Goal: Information Seeking & Learning: Learn about a topic

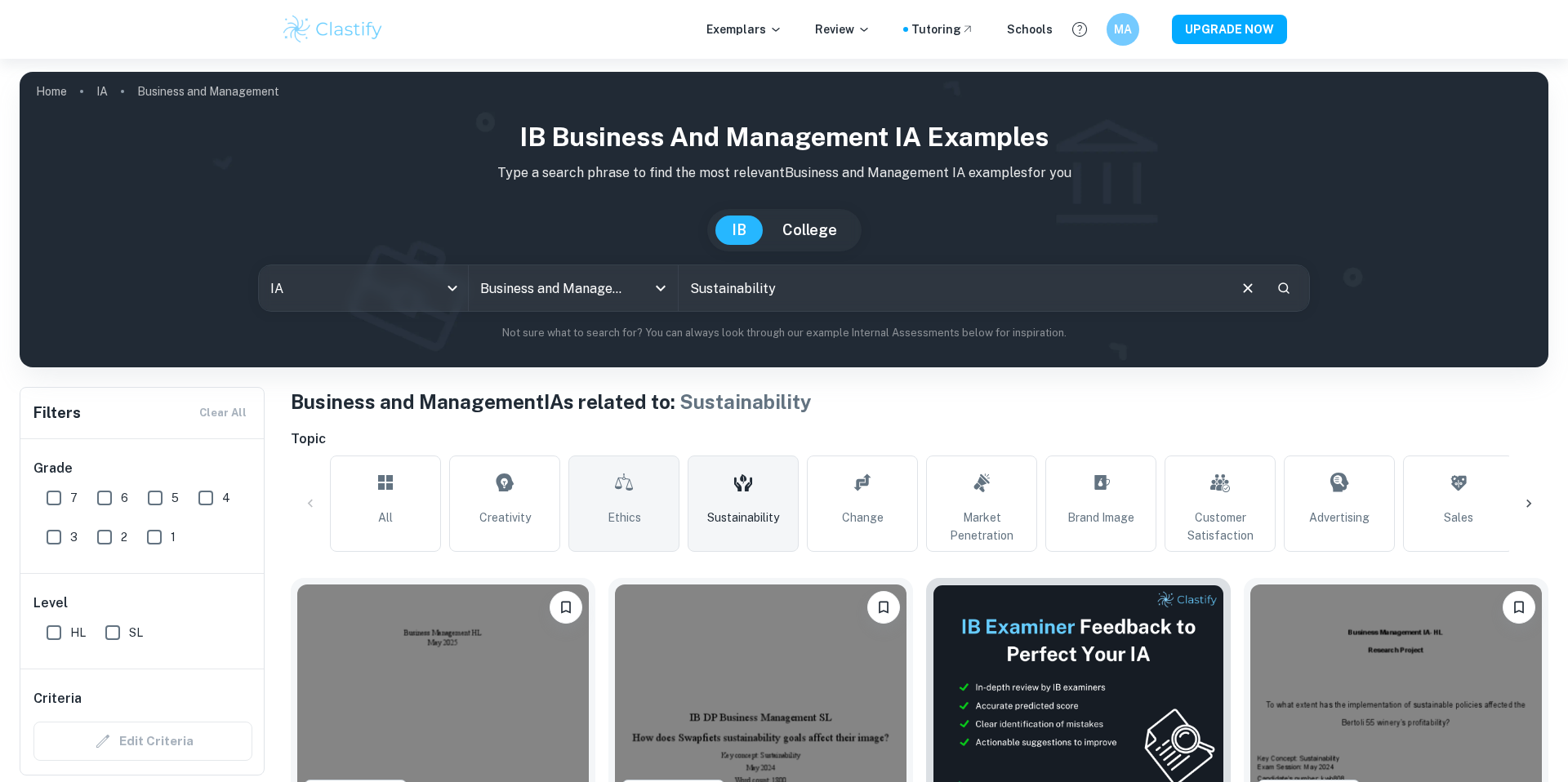
click at [624, 476] on icon at bounding box center [624, 483] width 20 height 39
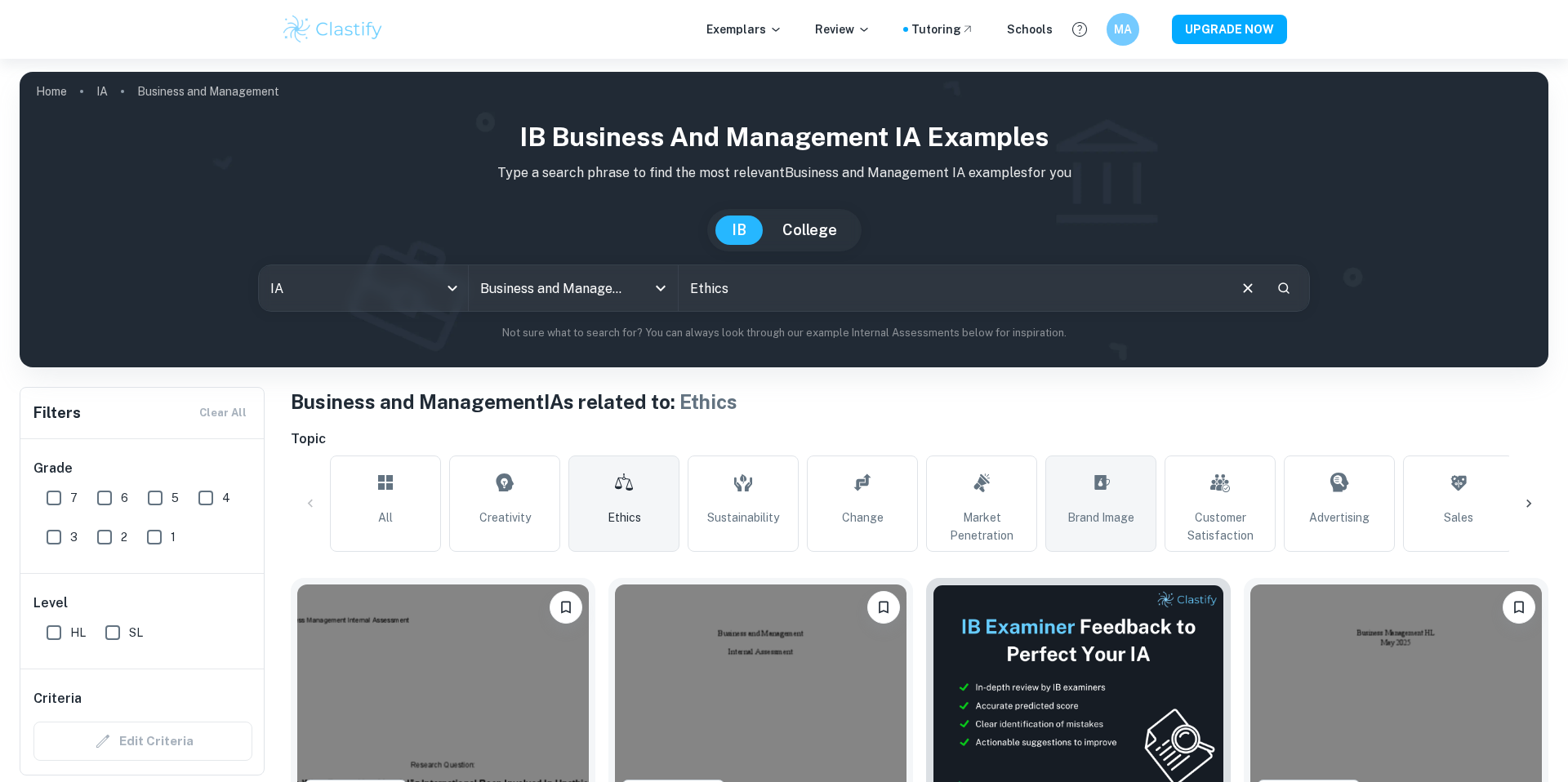
click at [1096, 475] on icon at bounding box center [1102, 482] width 16 height 15
type input "Brand Image"
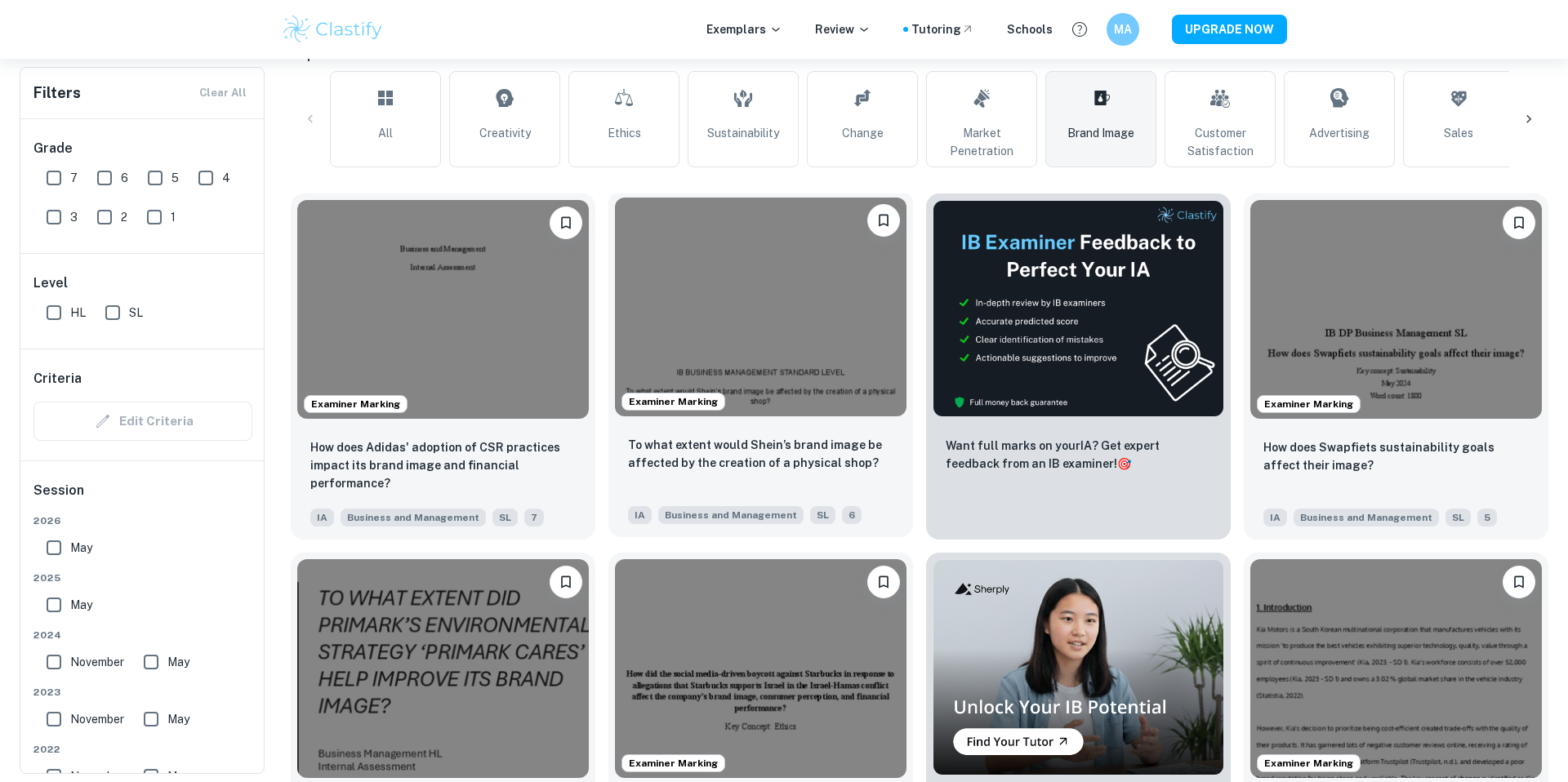
scroll to position [389, 0]
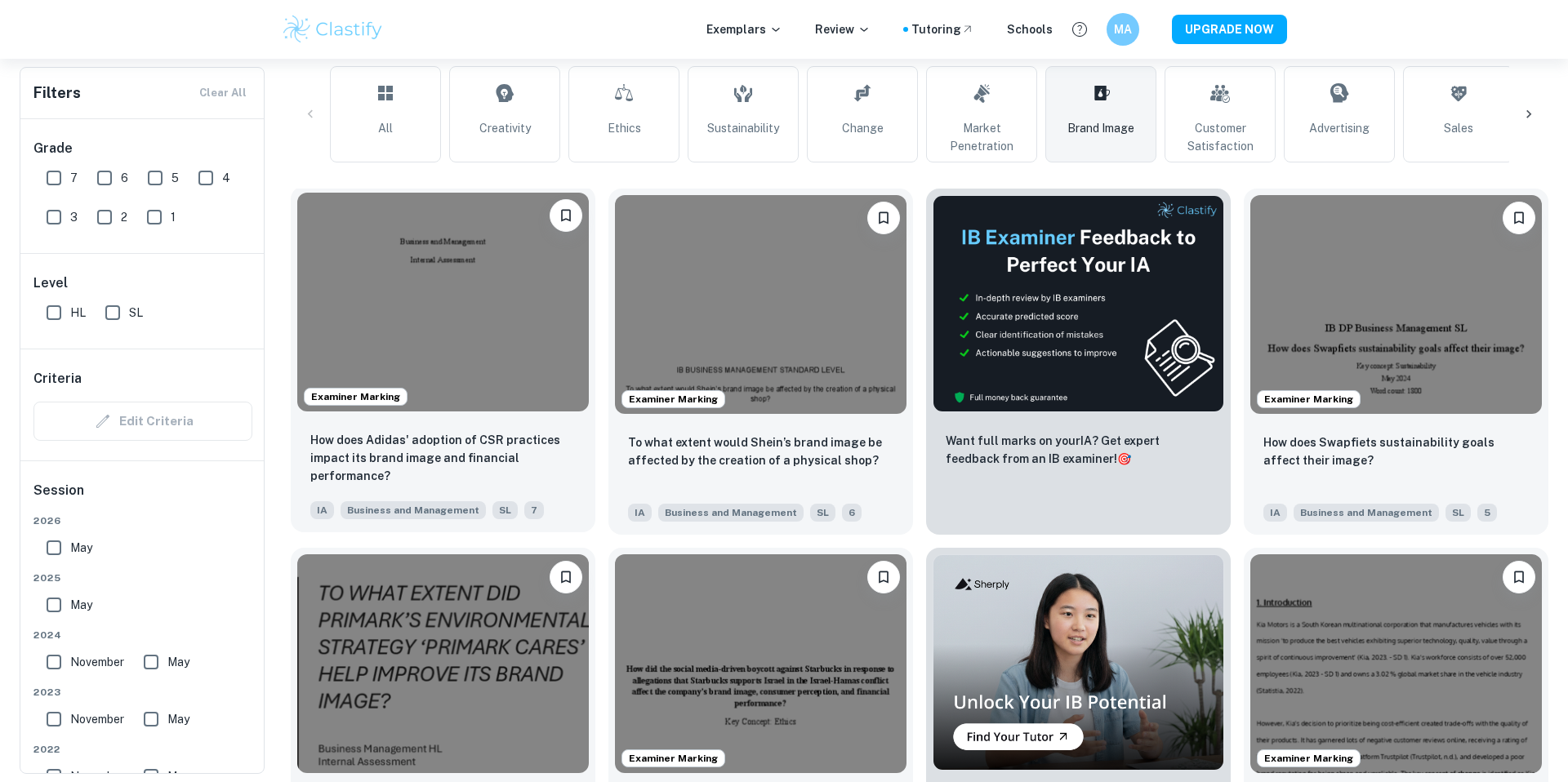
click at [492, 314] on img at bounding box center [443, 302] width 292 height 218
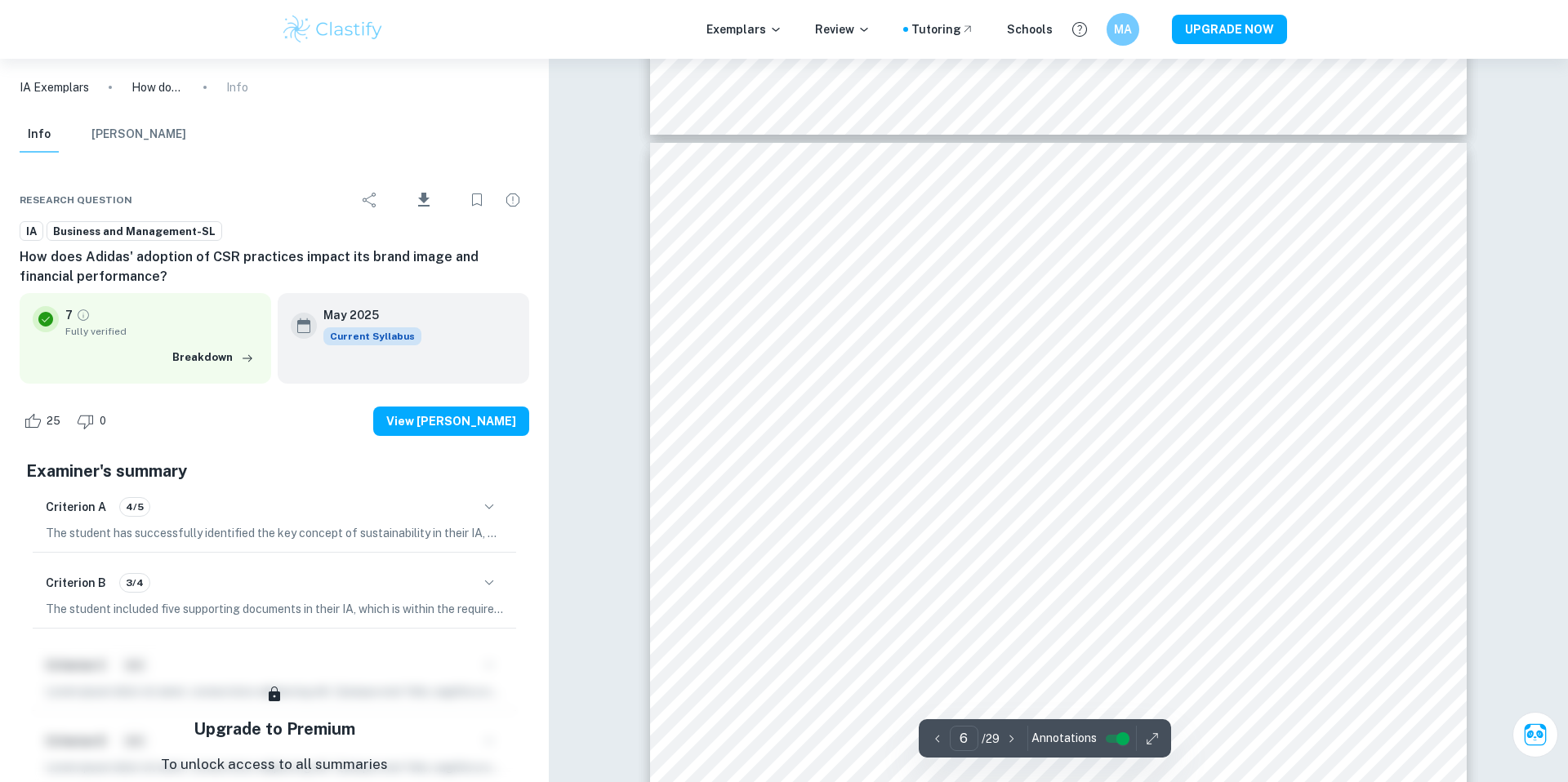
scroll to position [6006, 0]
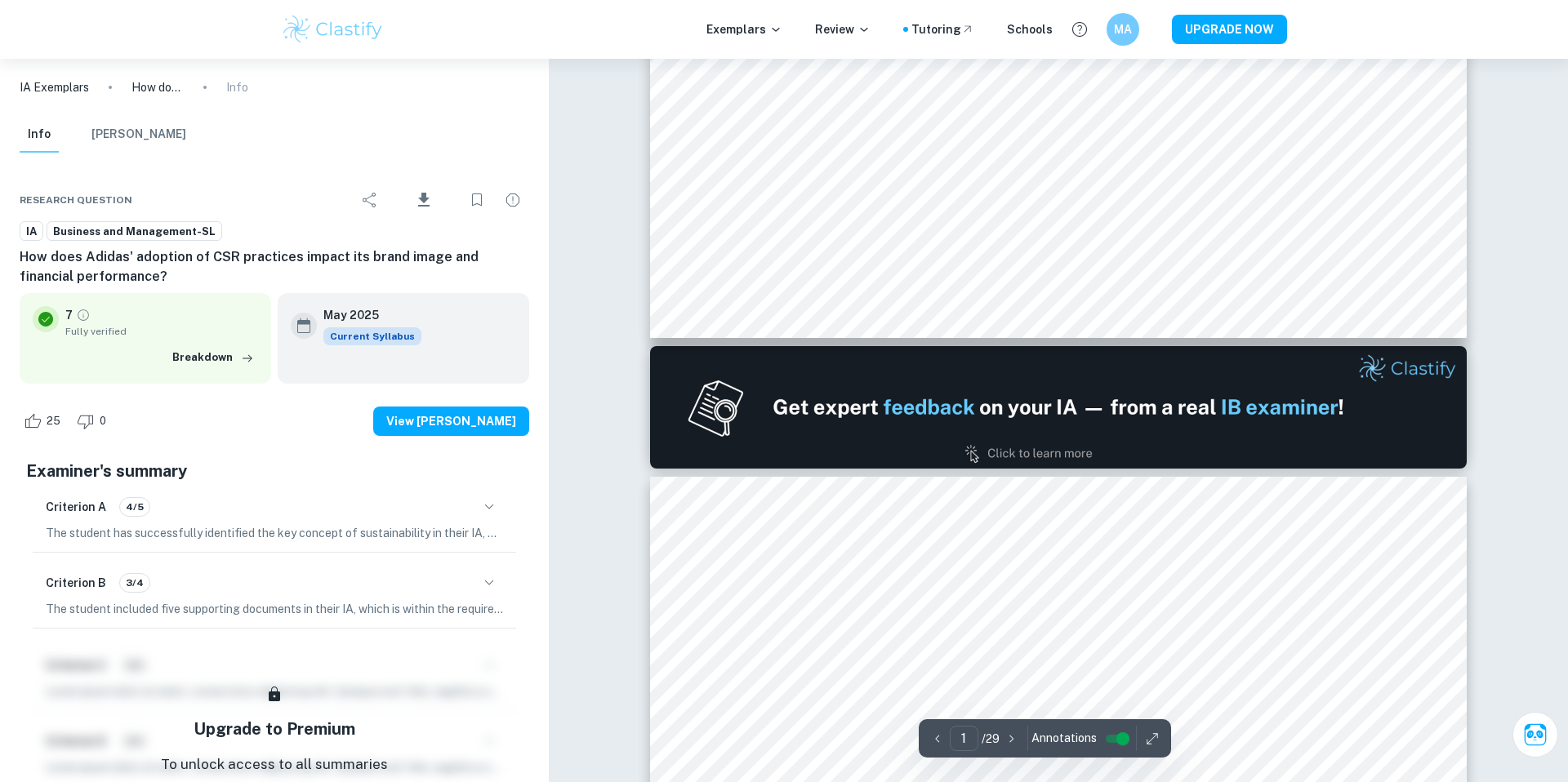
type input "2"
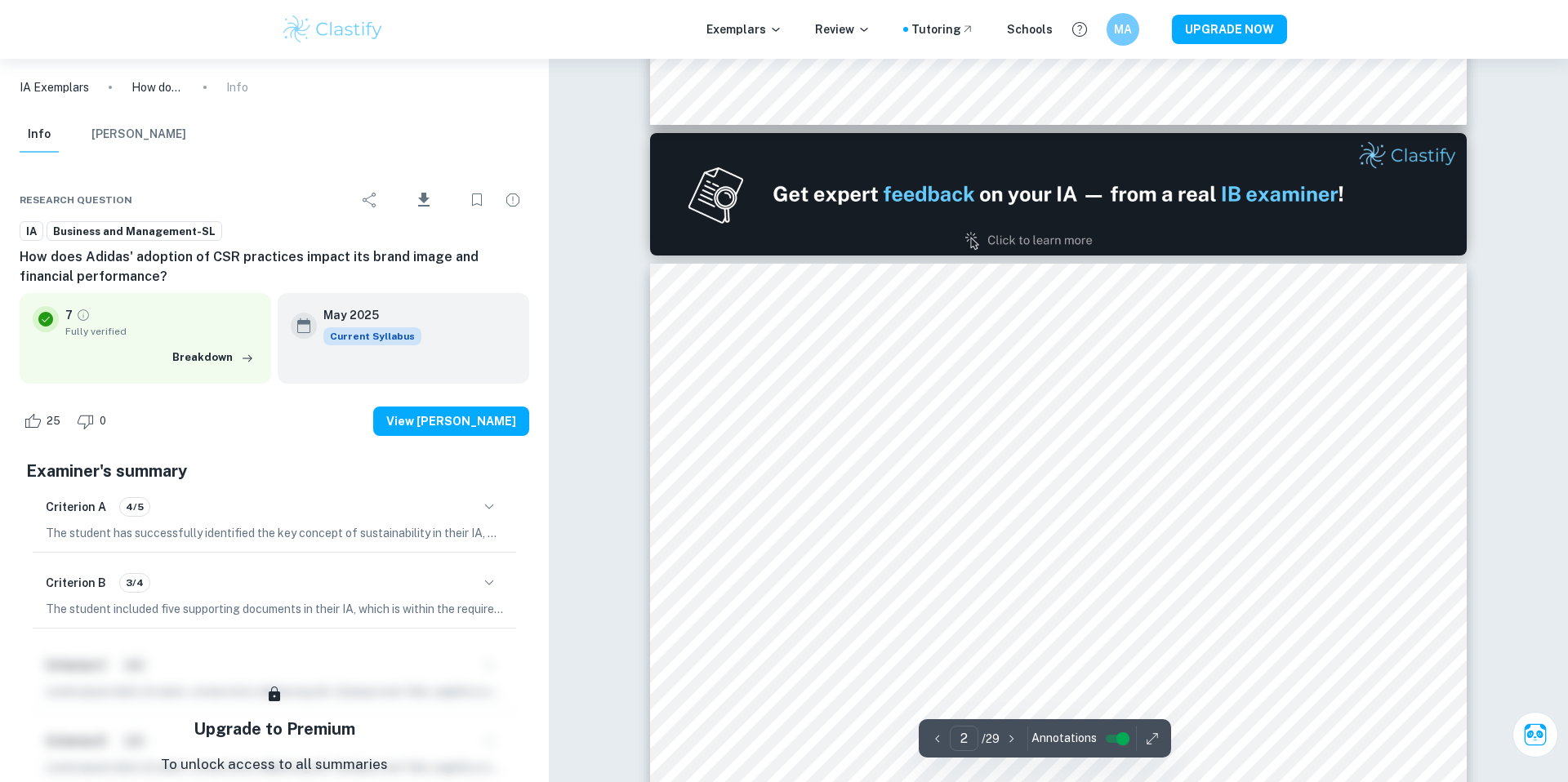
scroll to position [1116, 0]
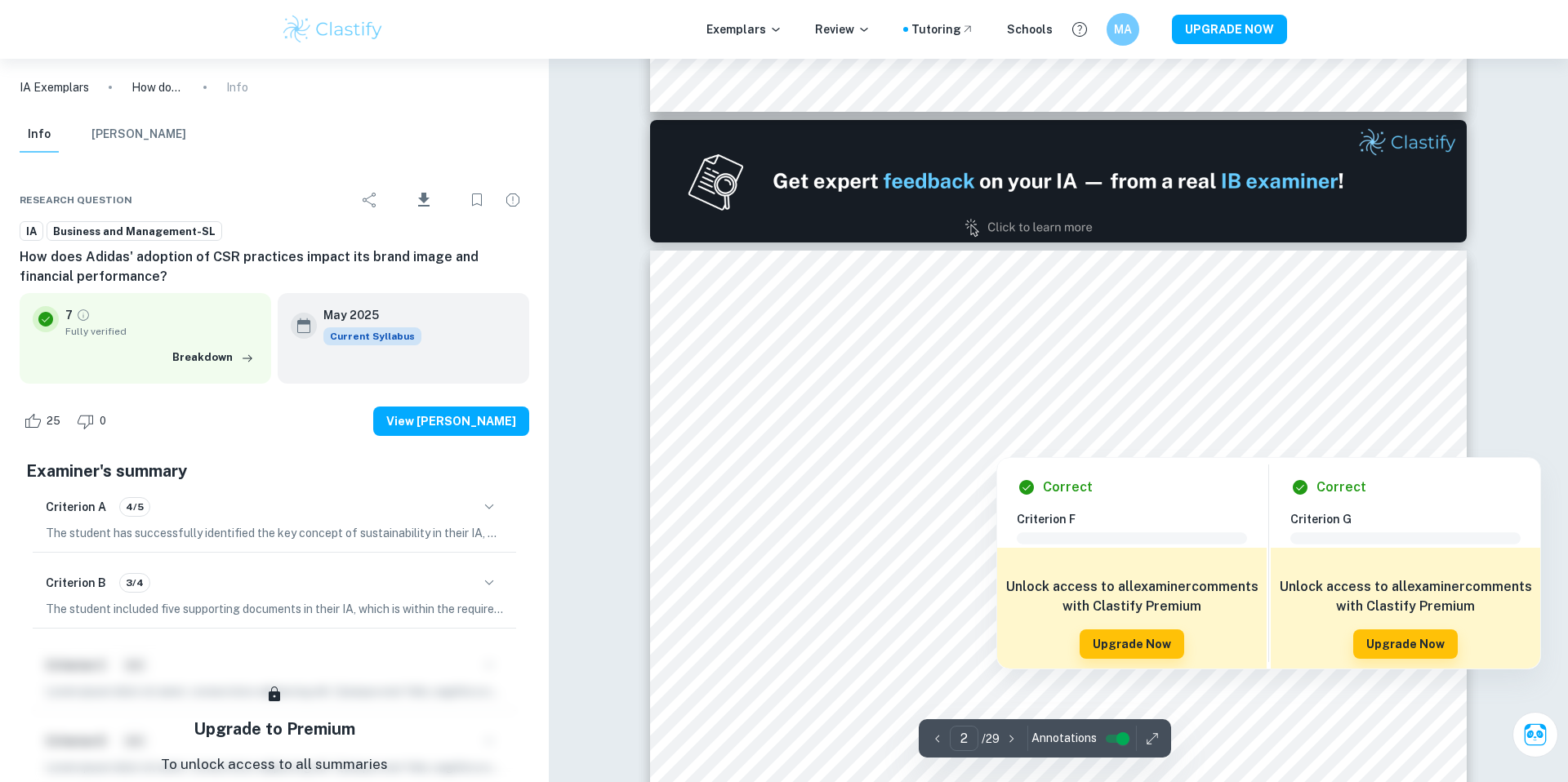
click at [785, 405] on div at bounding box center [1058, 414] width 619 height 42
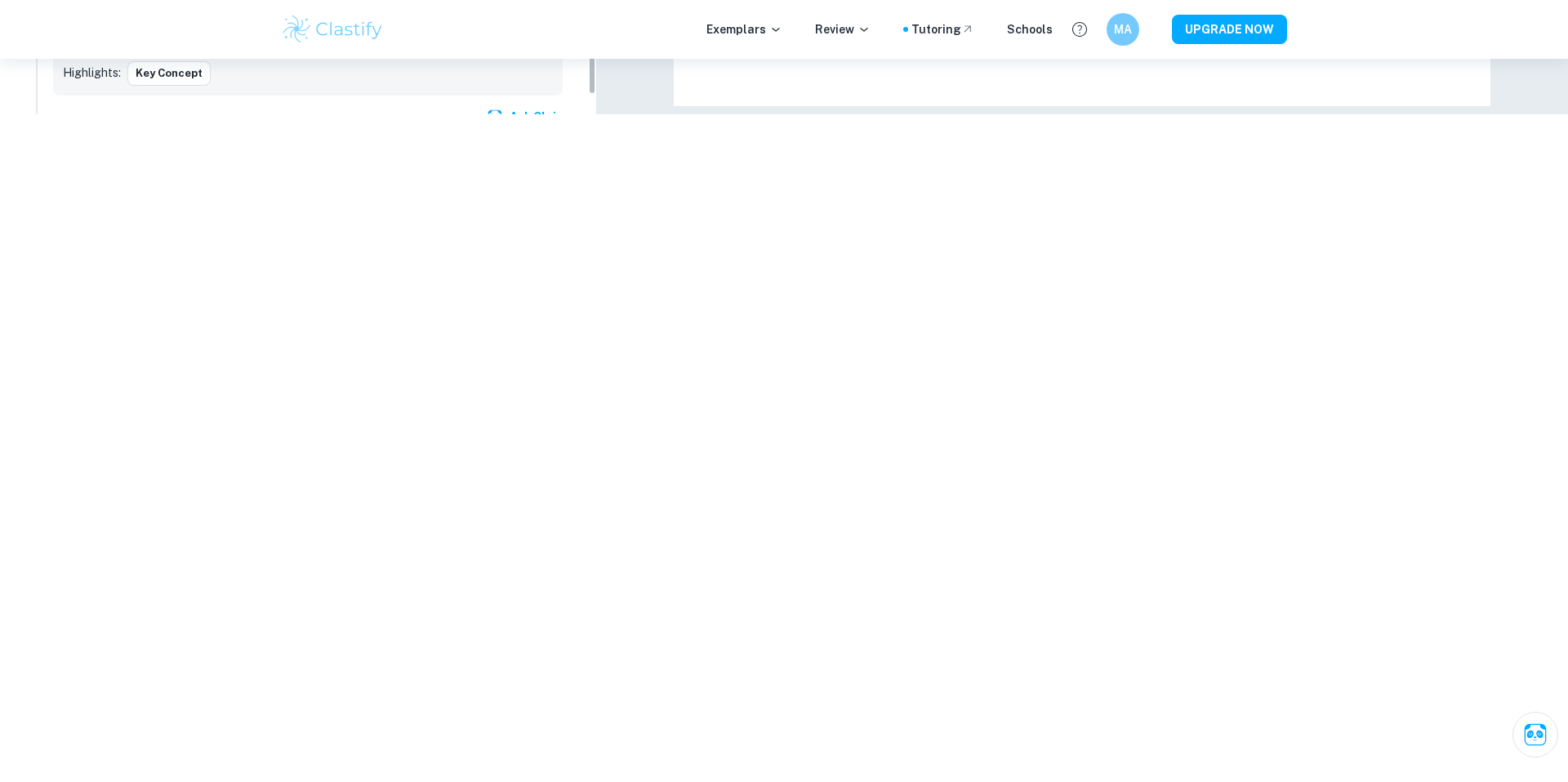
scroll to position [3339, 0]
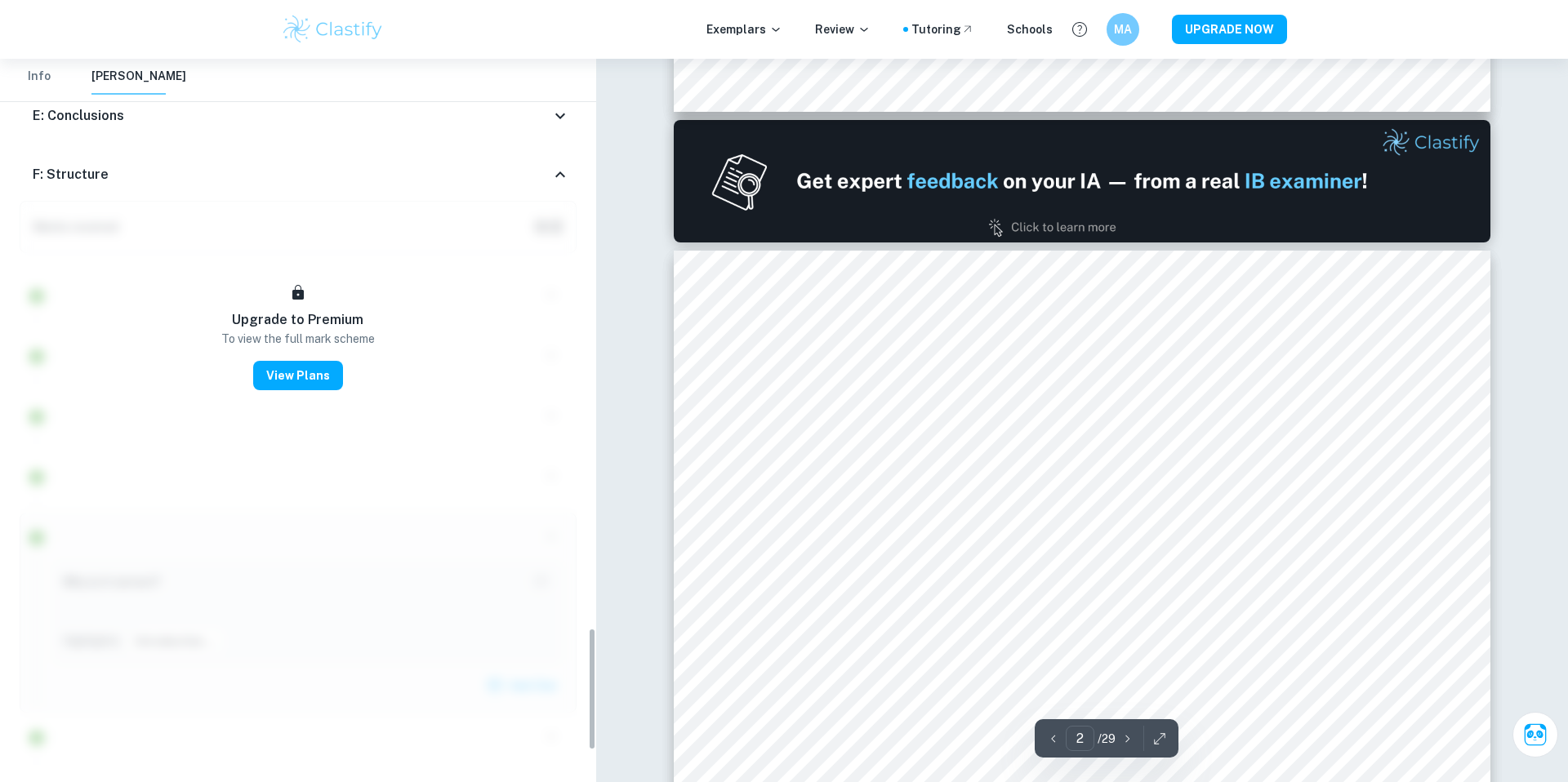
click at [33, 79] on button "Info" at bounding box center [39, 76] width 39 height 36
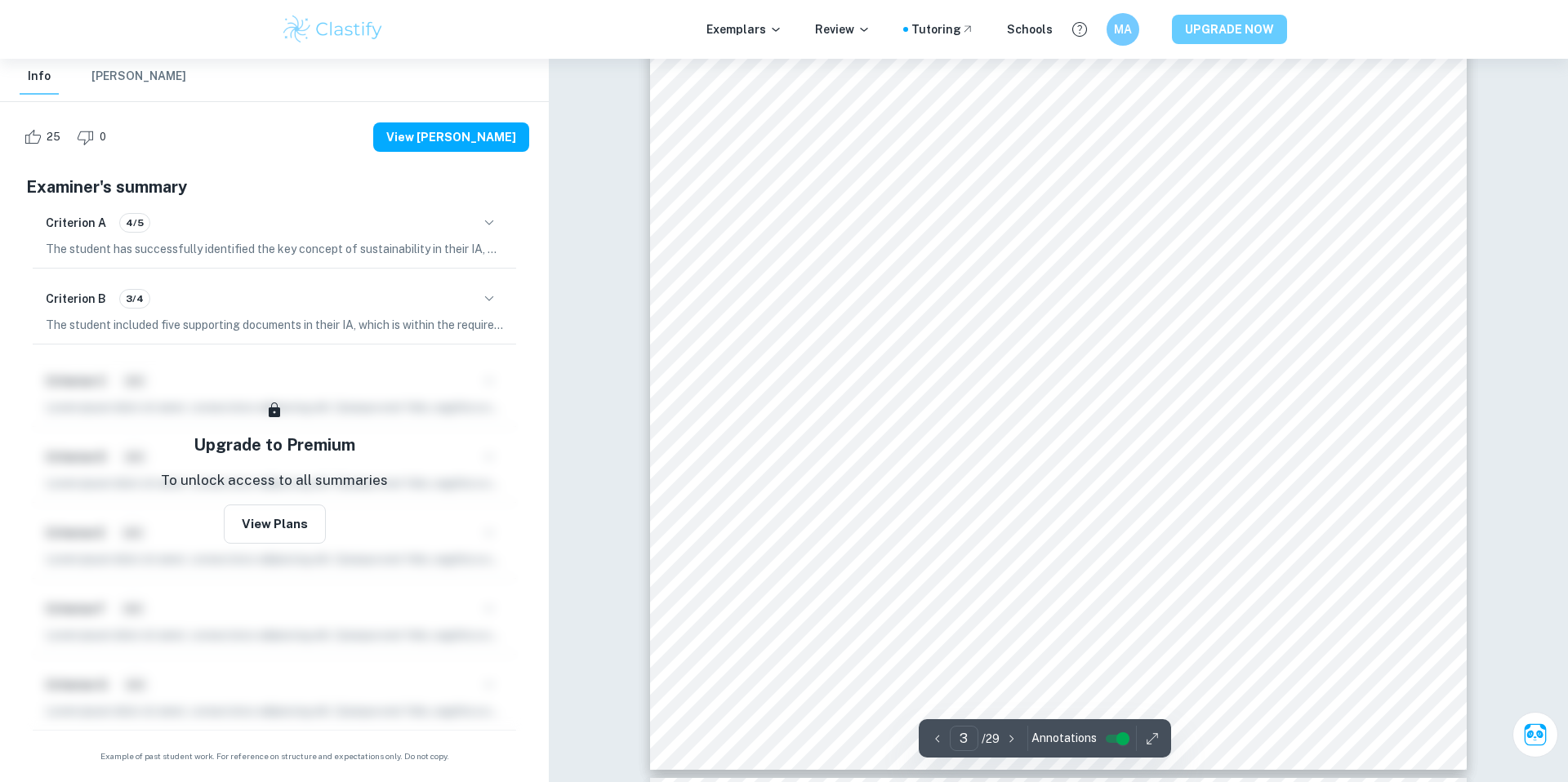
scroll to position [2926, 0]
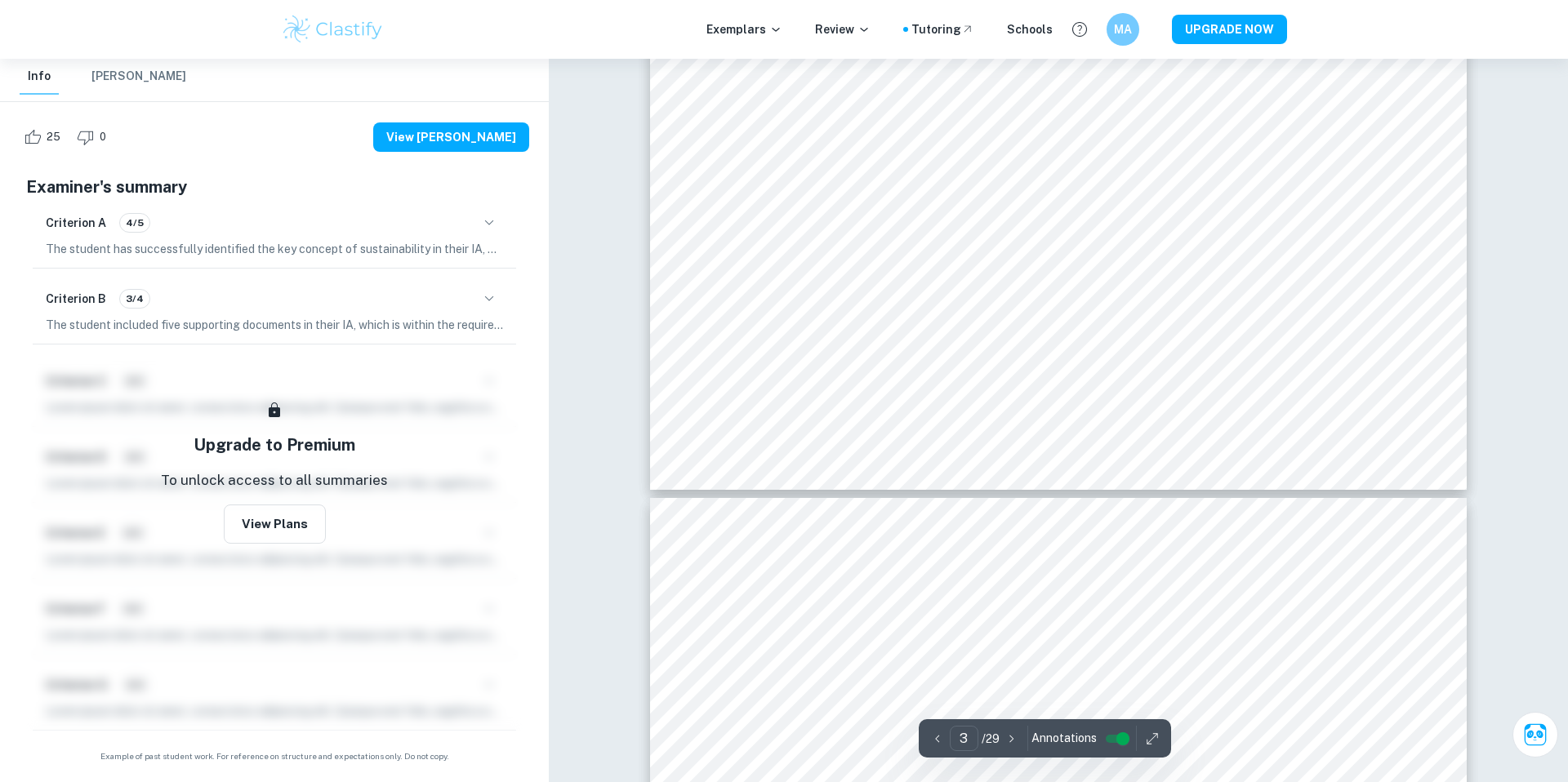
type input "4"
